Goal: Task Accomplishment & Management: Use online tool/utility

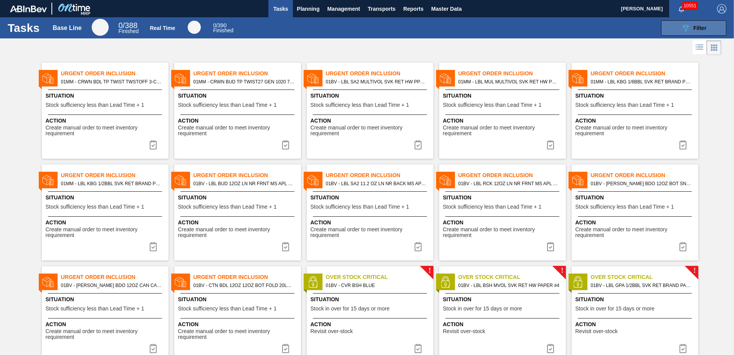
click at [695, 27] on span "Filter" at bounding box center [700, 28] width 13 height 6
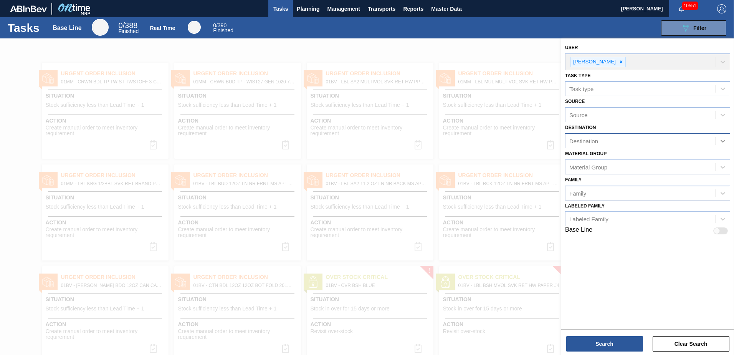
click at [724, 141] on icon at bounding box center [723, 141] width 5 height 3
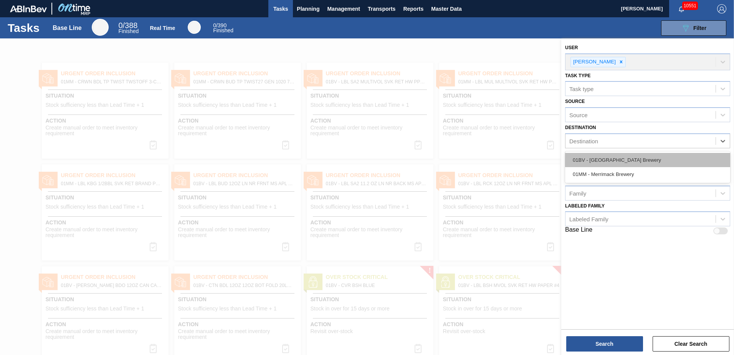
click at [640, 158] on div "01BV - [GEOGRAPHIC_DATA] Brewery" at bounding box center [647, 160] width 165 height 14
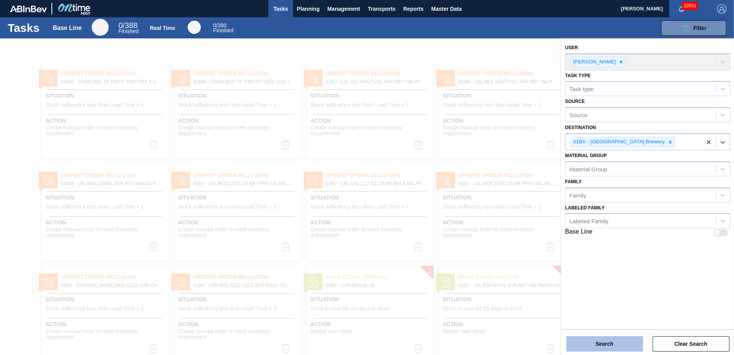
click at [605, 343] on button "Search" at bounding box center [605, 343] width 77 height 15
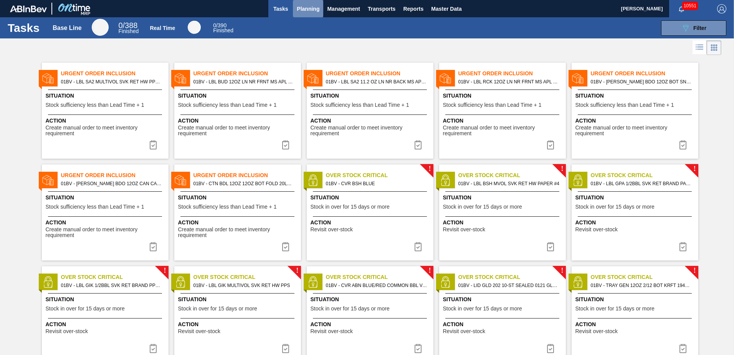
click at [309, 8] on span "Planning" at bounding box center [308, 8] width 23 height 9
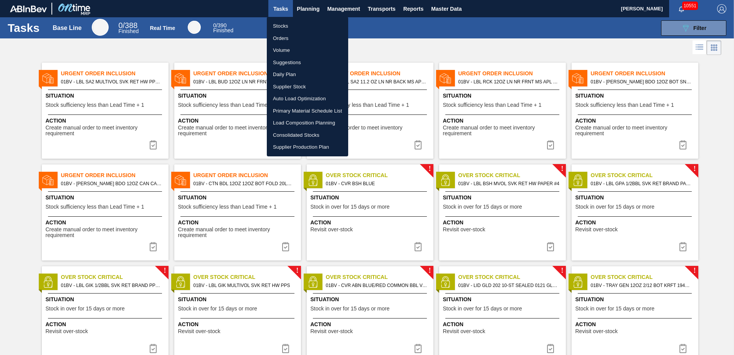
drag, startPoint x: 285, startPoint y: 27, endPoint x: 302, endPoint y: 35, distance: 18.6
click at [284, 27] on li "Stocks" at bounding box center [307, 26] width 81 height 12
checkbox input "true"
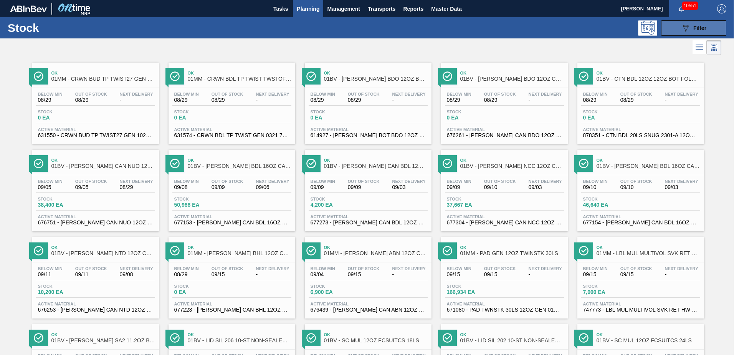
click at [684, 23] on icon "089F7B8B-B2A5-4AFE-B5C0-19BA573D28AC" at bounding box center [685, 27] width 9 height 9
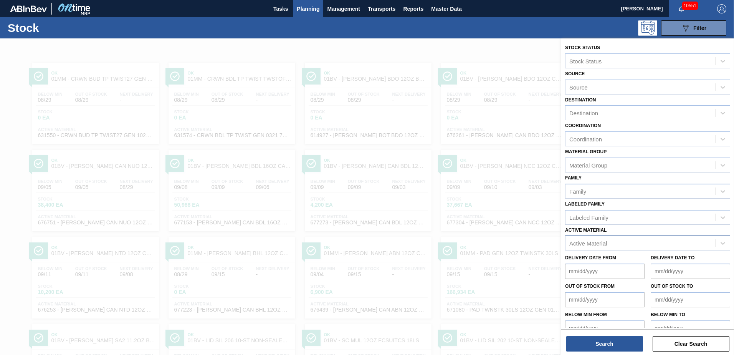
click at [584, 239] on div "Active Material" at bounding box center [641, 243] width 150 height 11
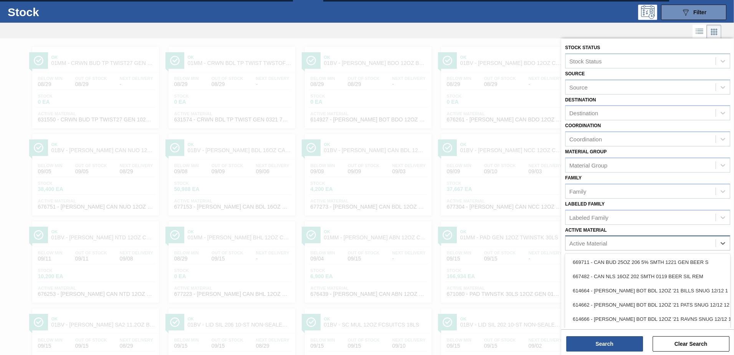
scroll to position [17, 0]
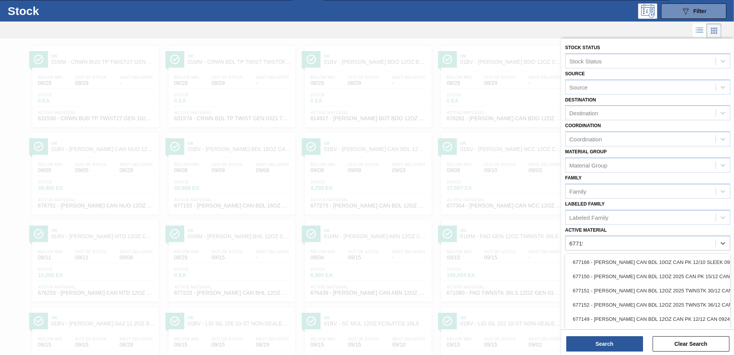
type Material "677190"
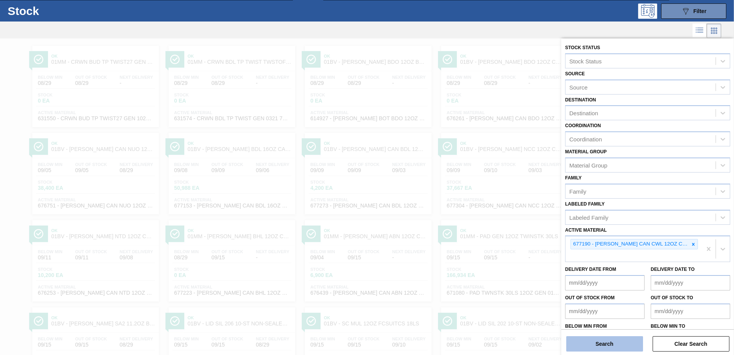
click at [590, 343] on button "Search" at bounding box center [605, 343] width 77 height 15
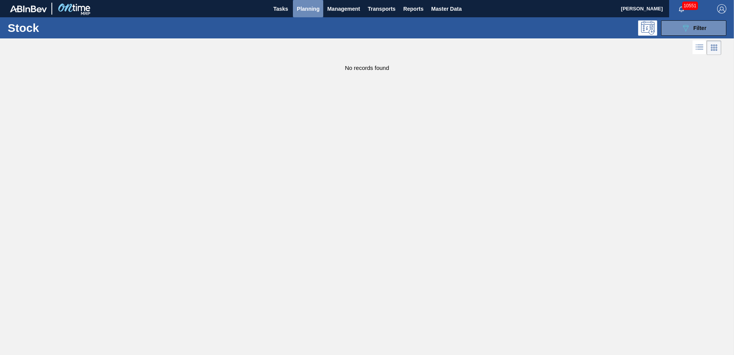
click at [305, 11] on span "Planning" at bounding box center [308, 8] width 23 height 9
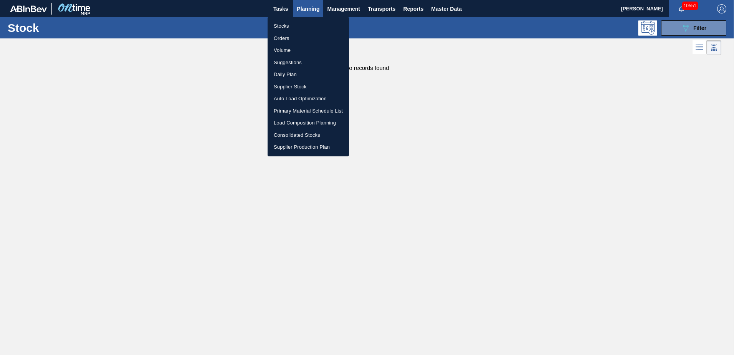
drag, startPoint x: 302, startPoint y: 122, endPoint x: 302, endPoint y: 117, distance: 5.0
click at [302, 122] on li "Load Composition Planning" at bounding box center [308, 123] width 81 height 12
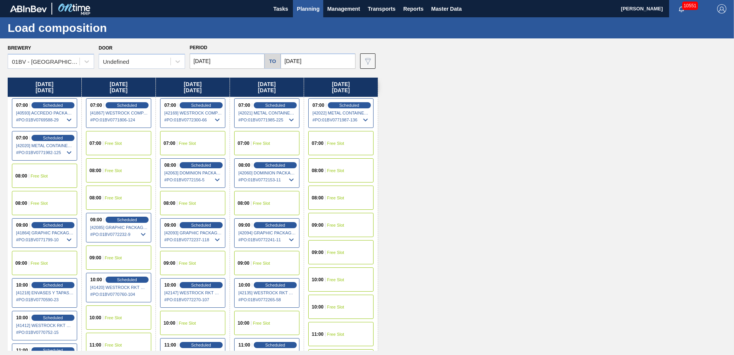
click at [229, 66] on input "[DATE]" at bounding box center [227, 60] width 75 height 15
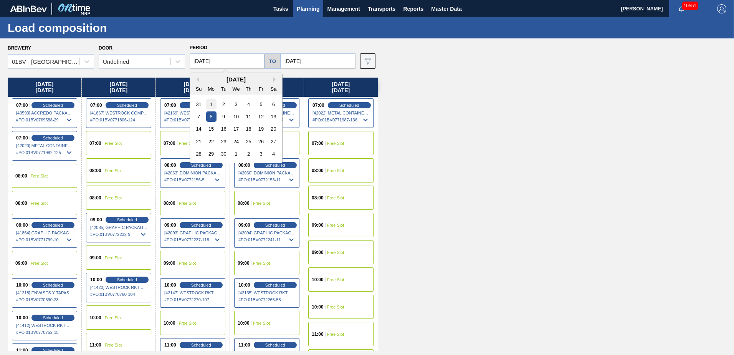
click at [212, 106] on div "1" at bounding box center [211, 104] width 10 height 10
type input "[DATE]"
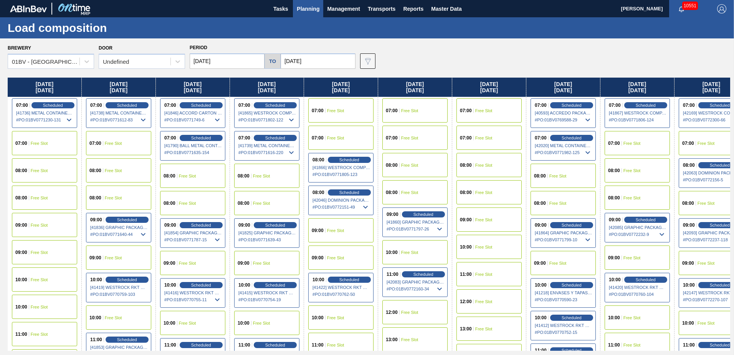
click at [312, 64] on input "[DATE]" at bounding box center [318, 60] width 75 height 15
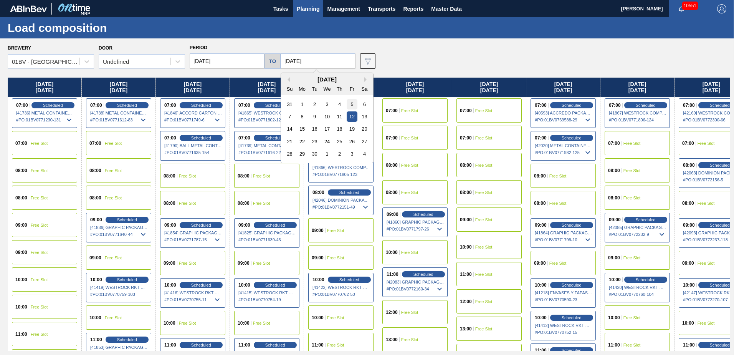
click at [350, 106] on div "5" at bounding box center [352, 104] width 10 height 10
type input "[DATE]"
